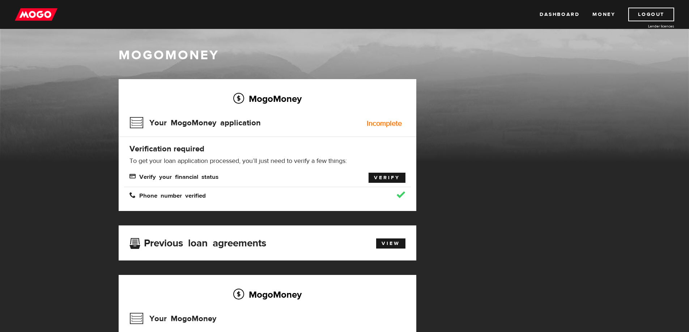
click at [383, 176] on link "Verify" at bounding box center [387, 178] width 37 height 10
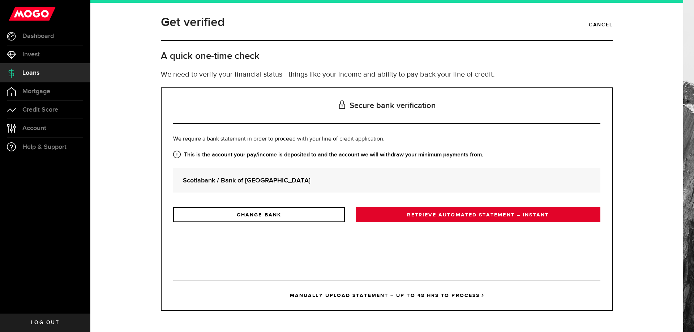
click at [451, 214] on link "RETRIEVE AUTOMATED STATEMENT – INSTANT" at bounding box center [478, 214] width 245 height 15
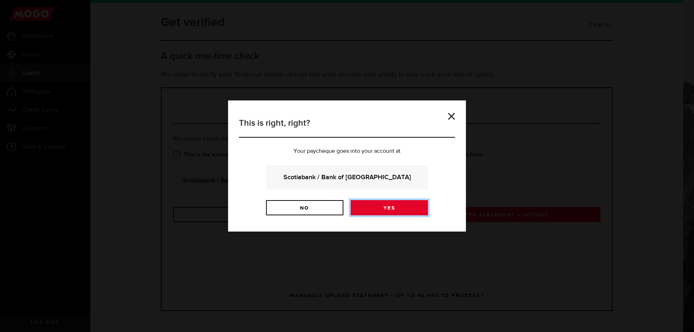
click at [420, 209] on link "Yes" at bounding box center [389, 207] width 77 height 15
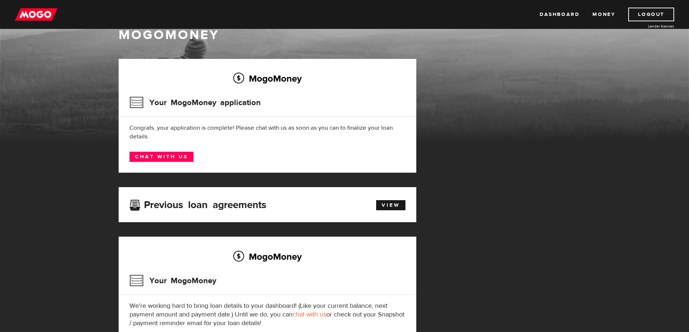
scroll to position [36, 0]
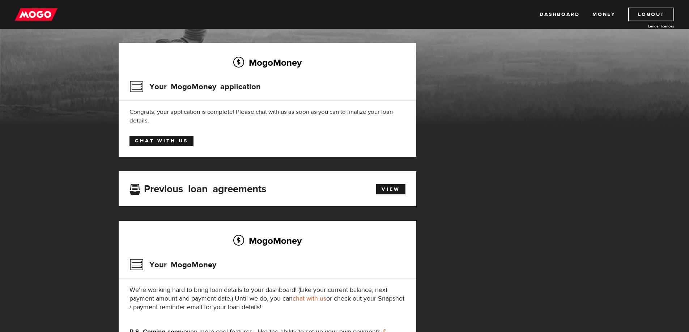
click at [161, 140] on link "Chat with us" at bounding box center [161, 141] width 64 height 10
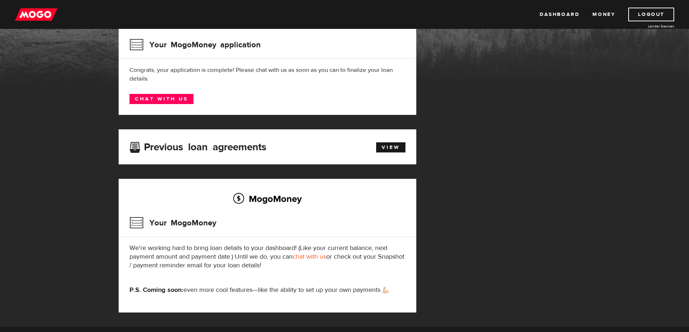
scroll to position [72, 0]
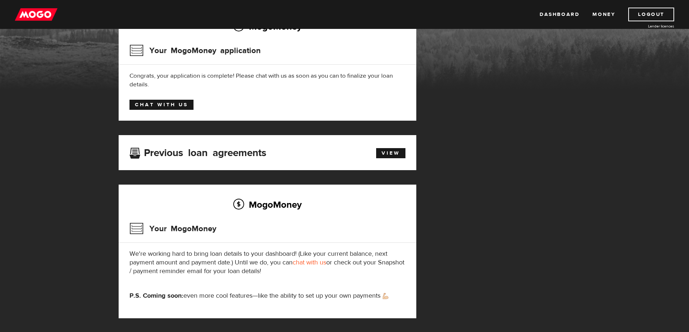
click at [162, 106] on link "Chat with us" at bounding box center [161, 105] width 64 height 10
click at [515, 124] on div "MogoMoney Your MogoMoney application Expired Your MogoMoney credit decision has…" at bounding box center [344, 170] width 463 height 326
click at [394, 156] on link "View" at bounding box center [390, 153] width 29 height 10
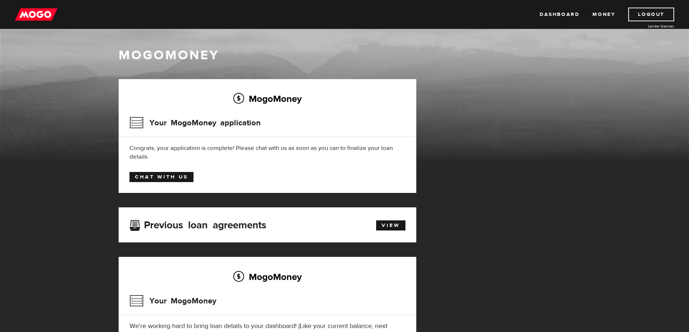
click at [170, 180] on link "Chat with us" at bounding box center [161, 177] width 64 height 10
click at [152, 171] on div "MogoMoney Your MogoMoney application Congrats, your application is complete! Pl…" at bounding box center [268, 136] width 298 height 114
click at [161, 178] on link "Chat with us" at bounding box center [161, 177] width 64 height 10
